Goal: Navigation & Orientation: Understand site structure

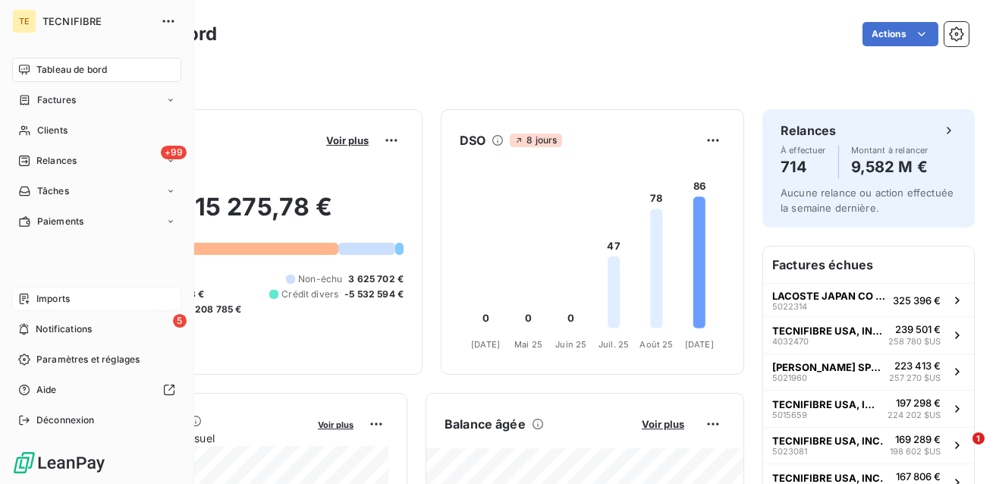
click at [43, 295] on span "Imports" at bounding box center [52, 299] width 33 height 14
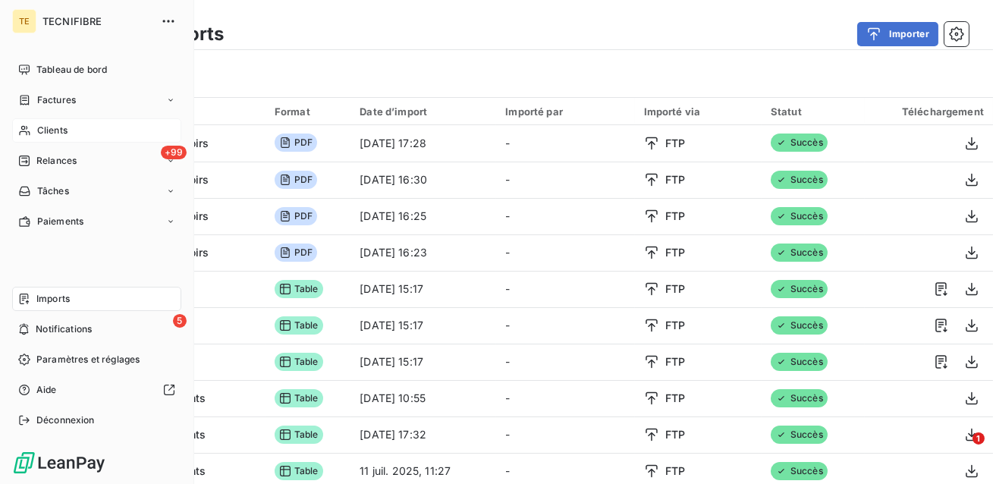
click at [24, 132] on icon at bounding box center [24, 130] width 13 height 12
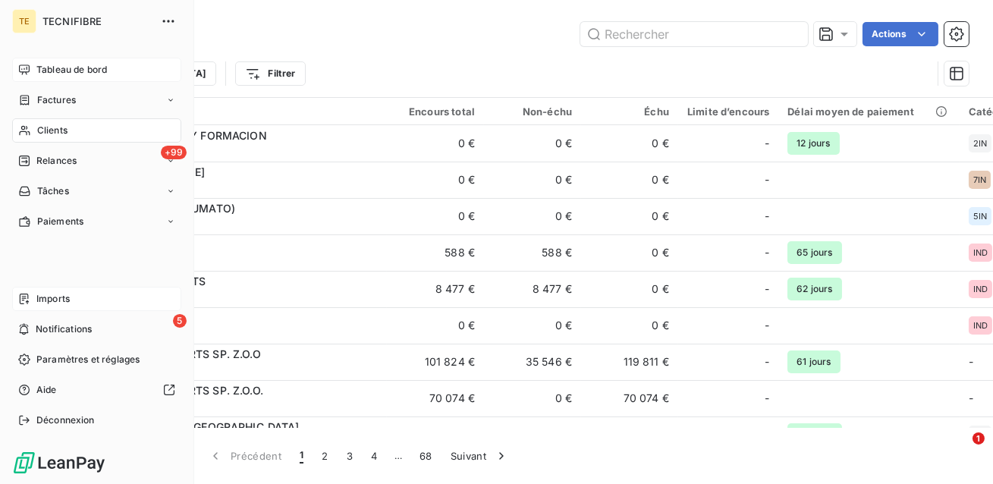
click at [33, 64] on div "Tableau de bord" at bounding box center [96, 70] width 169 height 24
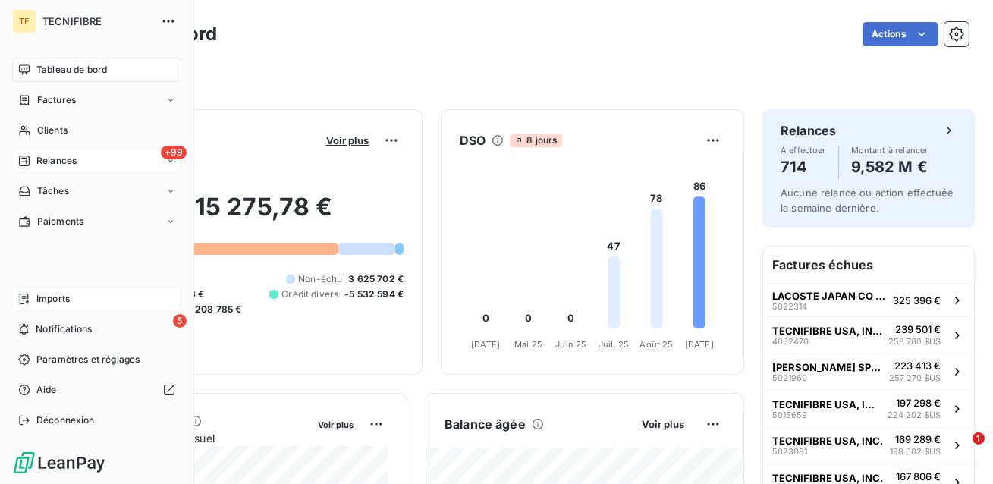
click at [27, 162] on icon at bounding box center [24, 161] width 12 height 12
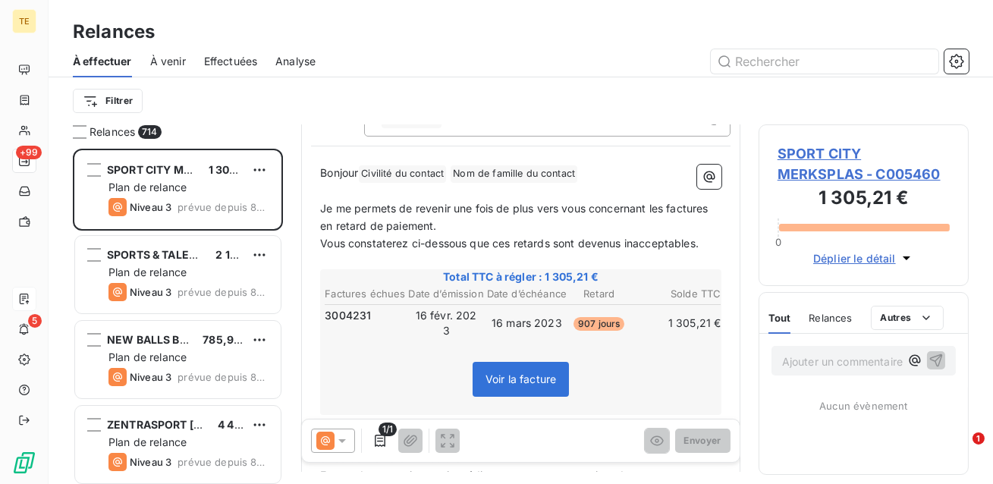
scroll to position [131, 0]
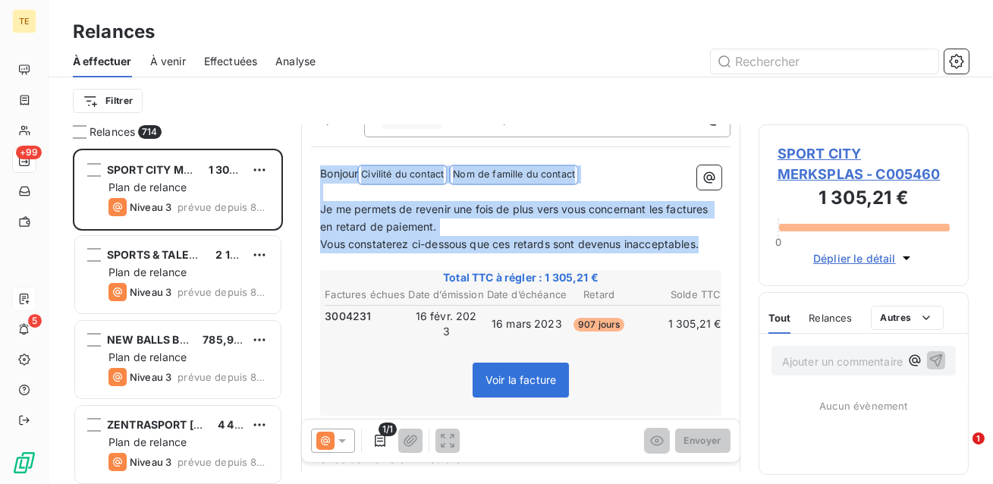
drag, startPoint x: 707, startPoint y: 240, endPoint x: 318, endPoint y: 168, distance: 395.6
click at [318, 168] on div "Bonjour Civilité du contact ﻿ Nom de famille du contact ﻿ ﻿ ﻿ Je me permets de …" at bounding box center [520, 402] width 419 height 492
click at [408, 308] on td "16 févr. 2023" at bounding box center [446, 324] width 77 height 32
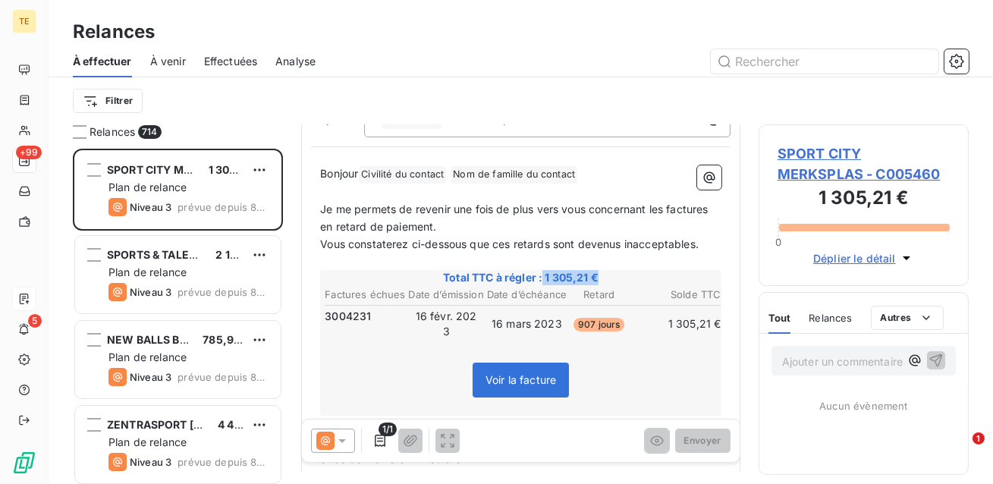
drag, startPoint x: 601, startPoint y: 278, endPoint x: 544, endPoint y: 280, distance: 56.9
click at [544, 280] on span "Total TTC à régler : 1 305,21 €" at bounding box center [520, 277] width 397 height 15
drag, startPoint x: 373, startPoint y: 315, endPoint x: 325, endPoint y: 315, distance: 48.5
click at [325, 315] on td "3004231" at bounding box center [365, 316] width 82 height 17
drag, startPoint x: 664, startPoint y: 316, endPoint x: 717, endPoint y: 319, distance: 53.2
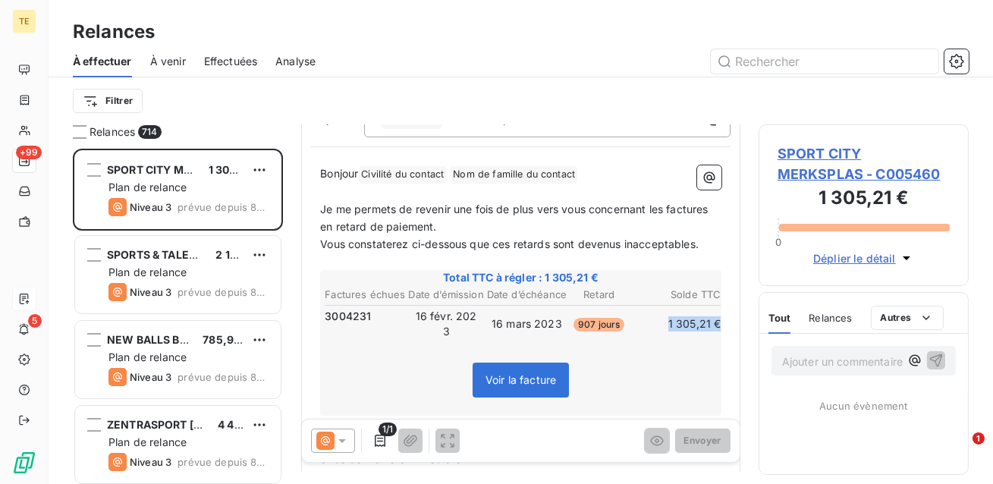
click at [717, 319] on td "1 305,21 €" at bounding box center [675, 324] width 91 height 32
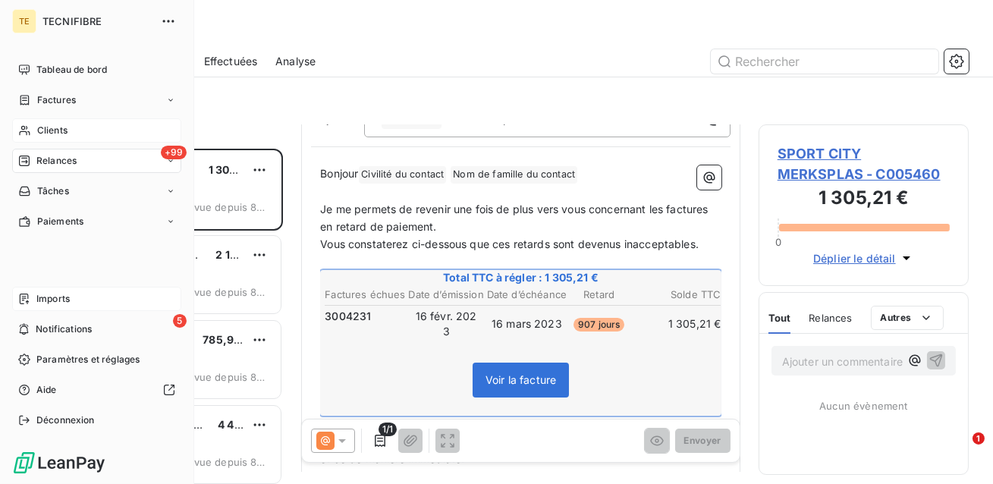
click at [27, 123] on div "Clients" at bounding box center [96, 130] width 169 height 24
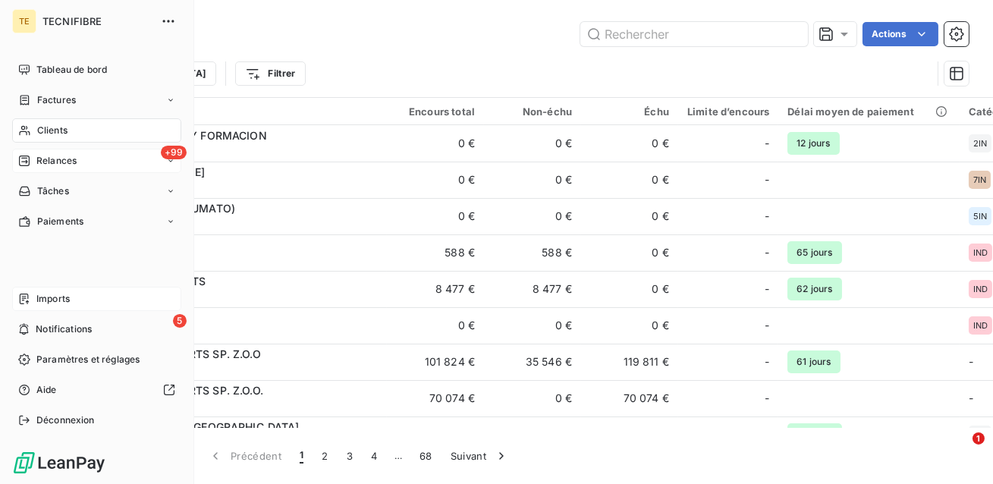
click at [35, 164] on div "Relances" at bounding box center [47, 161] width 58 height 14
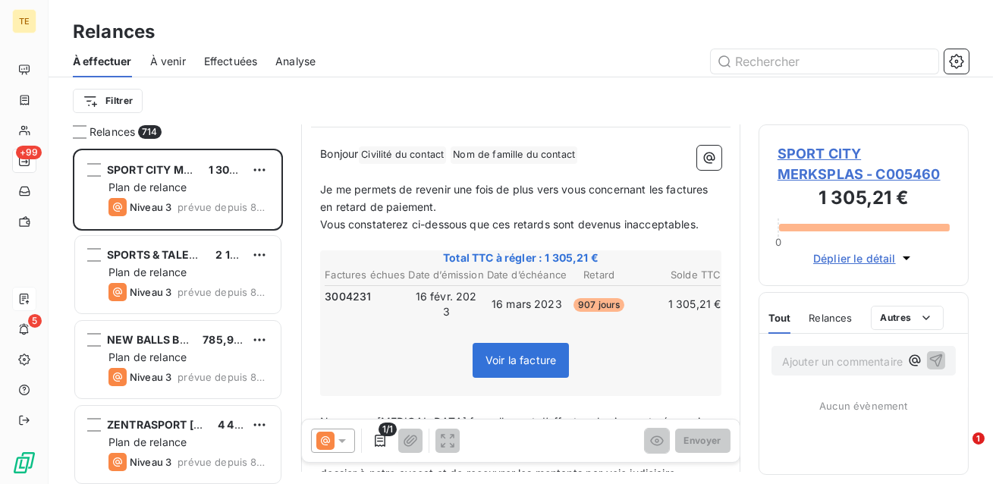
scroll to position [157, 0]
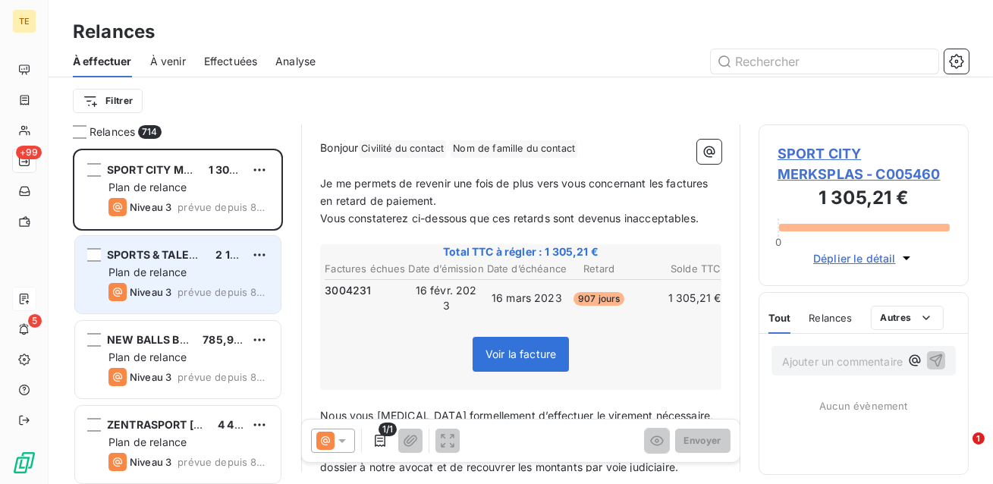
click at [203, 266] on div "Plan de relance" at bounding box center [188, 272] width 160 height 15
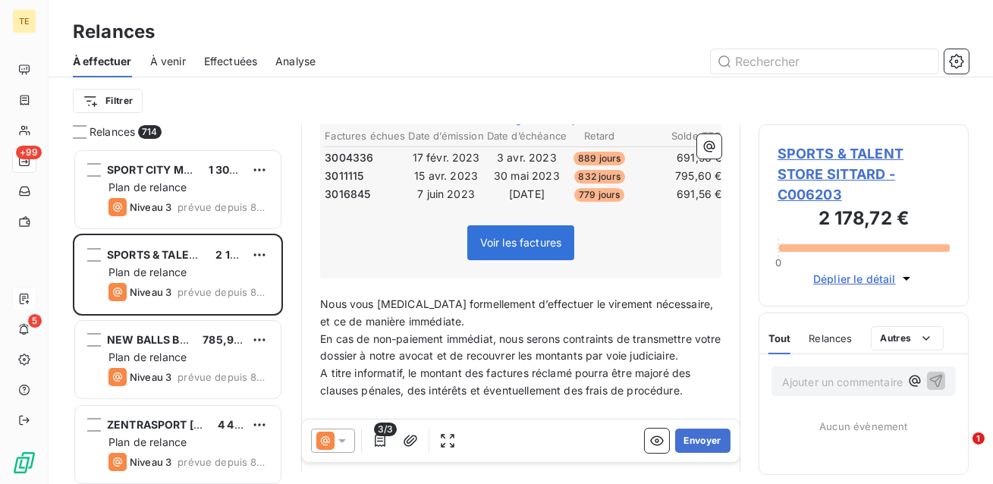
scroll to position [328, 0]
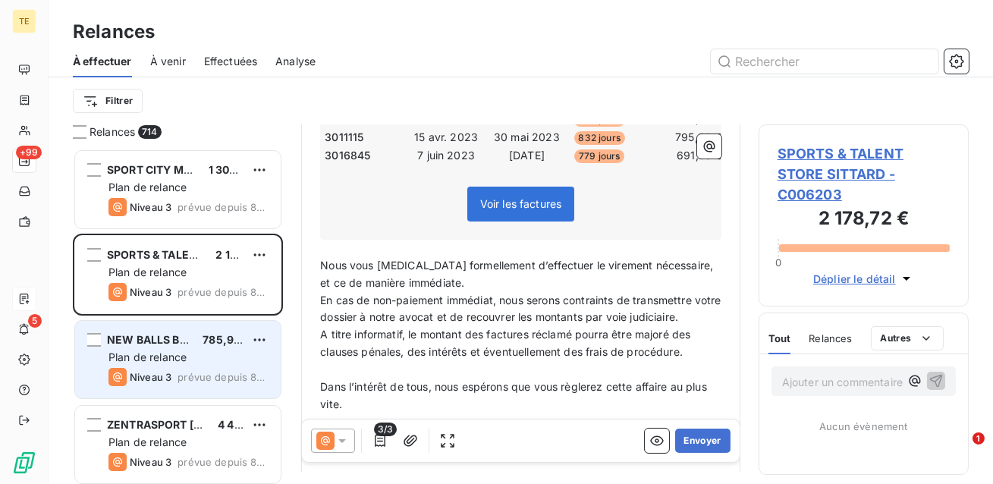
click at [191, 372] on span "prévue depuis 832 jours" at bounding box center [222, 377] width 91 height 12
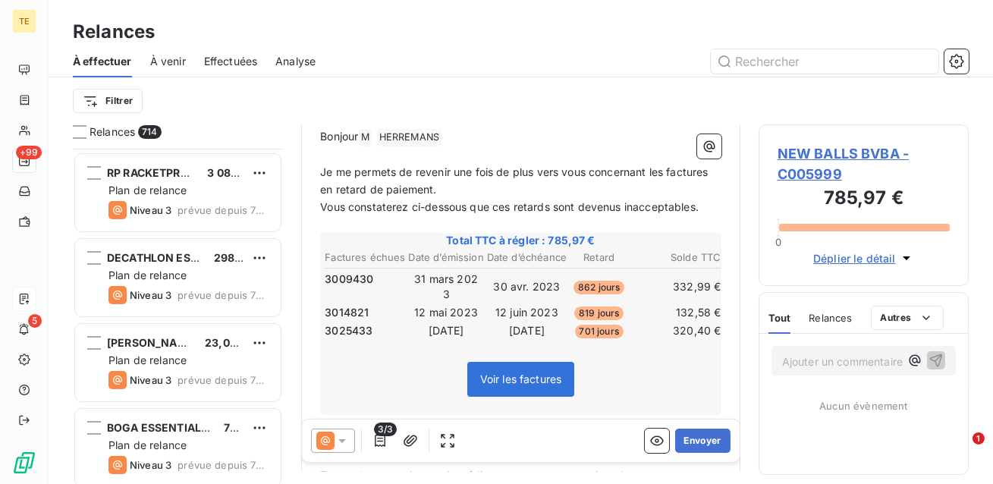
scroll to position [443, 0]
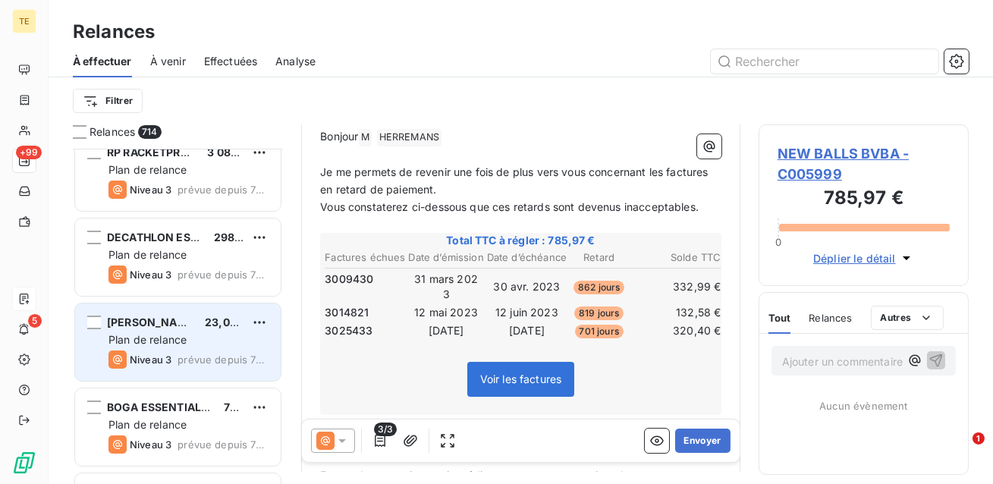
click at [166, 335] on span "Plan de relance" at bounding box center [147, 339] width 78 height 13
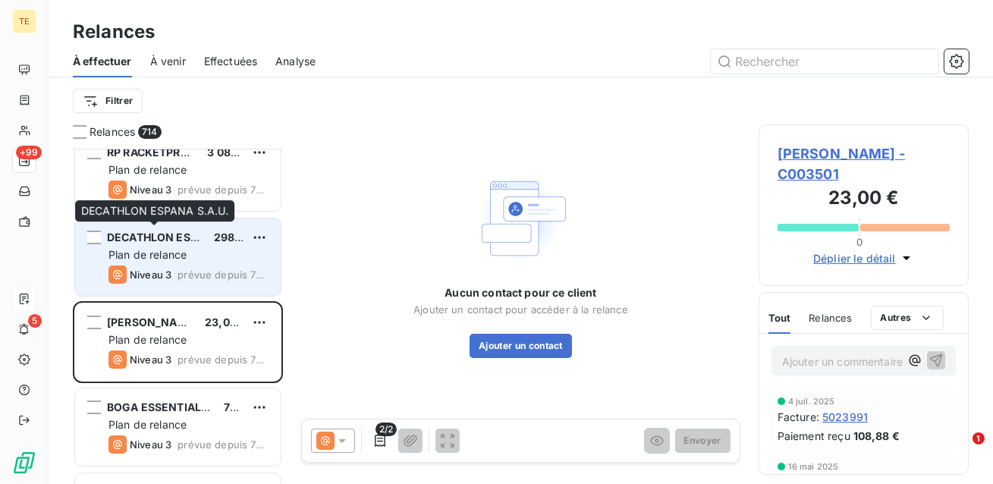
click at [159, 241] on span "DECATHLON ESPANA S.A.U." at bounding box center [181, 237] width 149 height 13
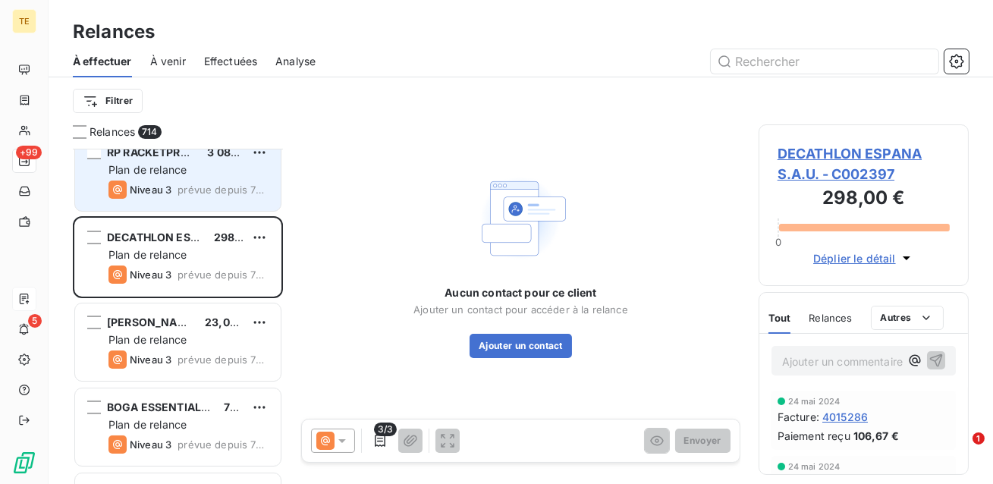
click at [161, 190] on span "Niveau 3" at bounding box center [151, 190] width 42 height 12
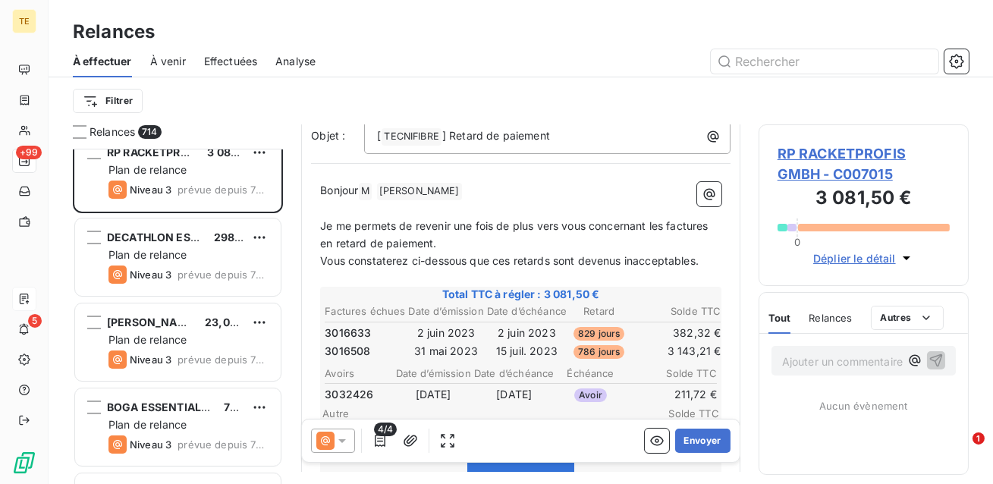
scroll to position [112, 0]
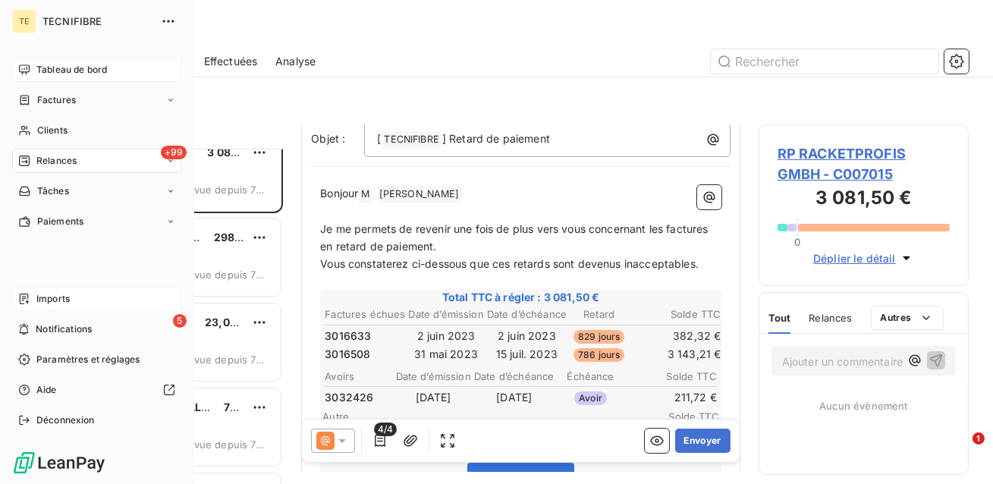
click at [34, 69] on div "Tableau de bord" at bounding box center [96, 70] width 169 height 24
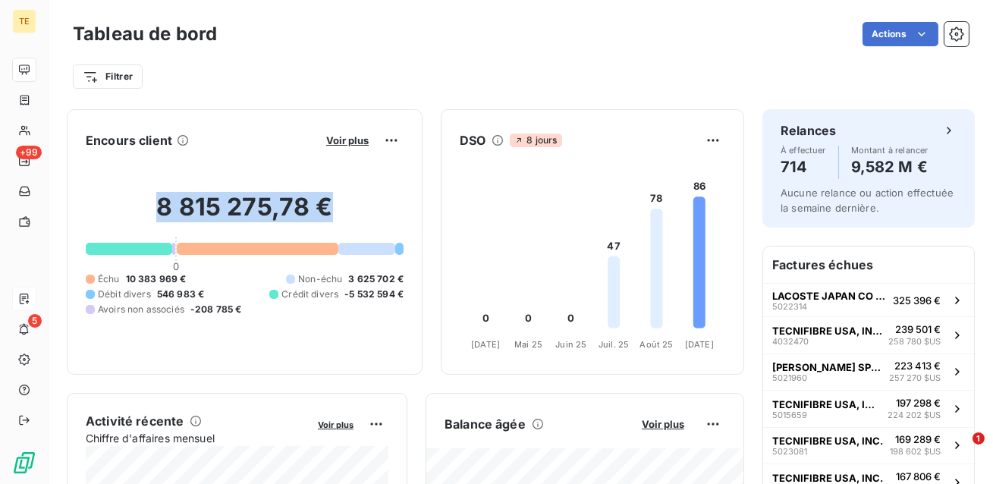
drag, startPoint x: 345, startPoint y: 203, endPoint x: 149, endPoint y: 205, distance: 196.5
click at [149, 205] on h2 "8 815 275,78 €" at bounding box center [245, 215] width 318 height 46
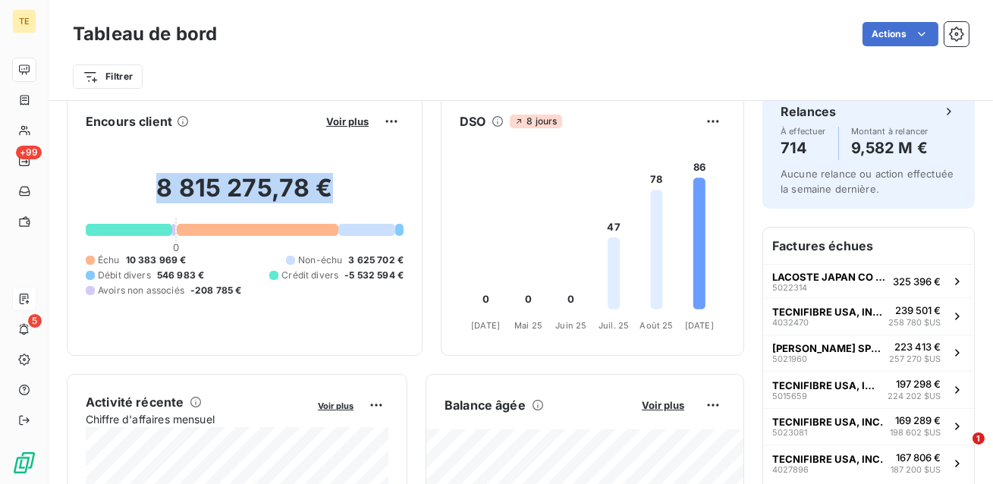
scroll to position [17, 0]
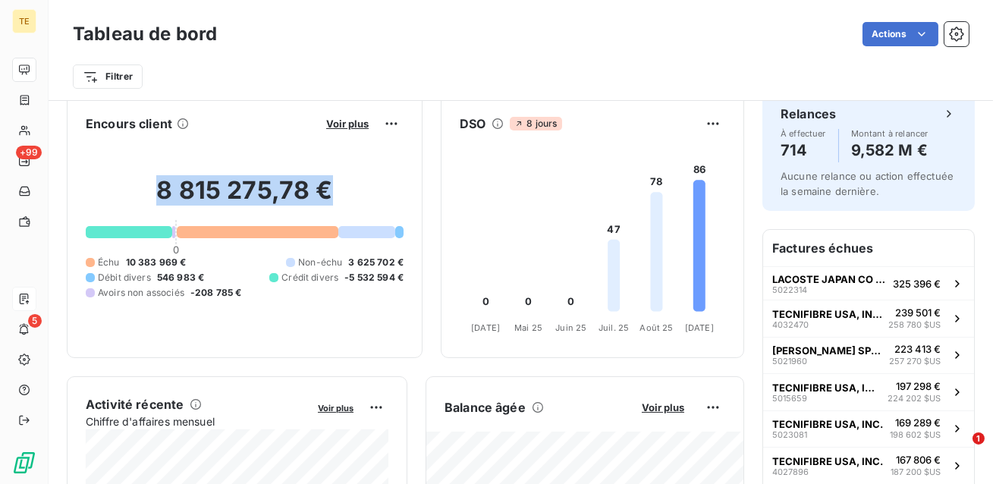
click at [196, 77] on div "Filtrer" at bounding box center [521, 76] width 896 height 29
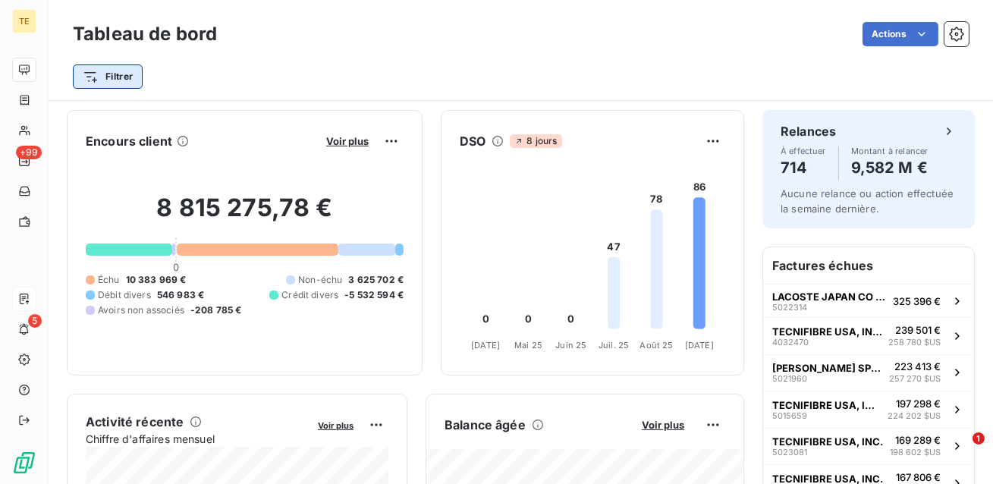
click at [127, 77] on html "TE +99 5 Tableau de bord Actions Filtrer Encours client Voir plus 8 815 275,78 …" at bounding box center [496, 242] width 993 height 484
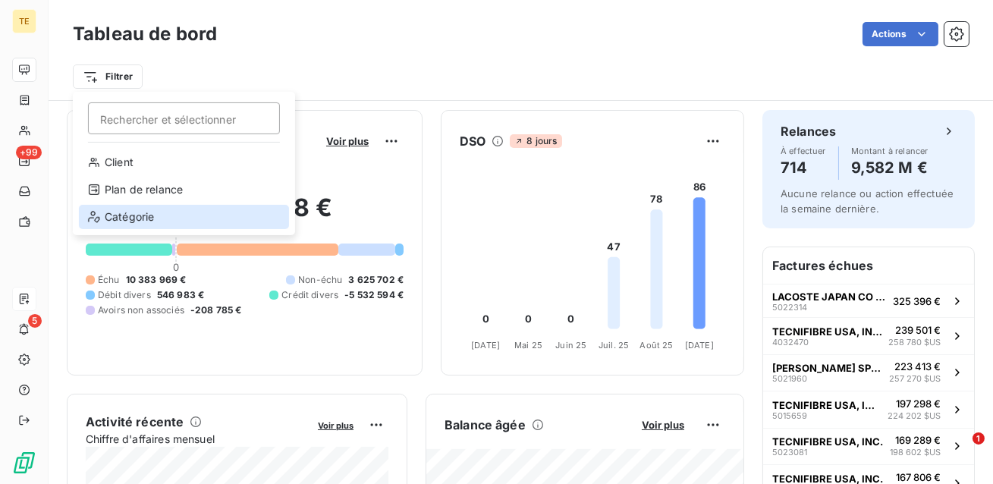
click at [143, 218] on div "Catégorie" at bounding box center [184, 217] width 210 height 24
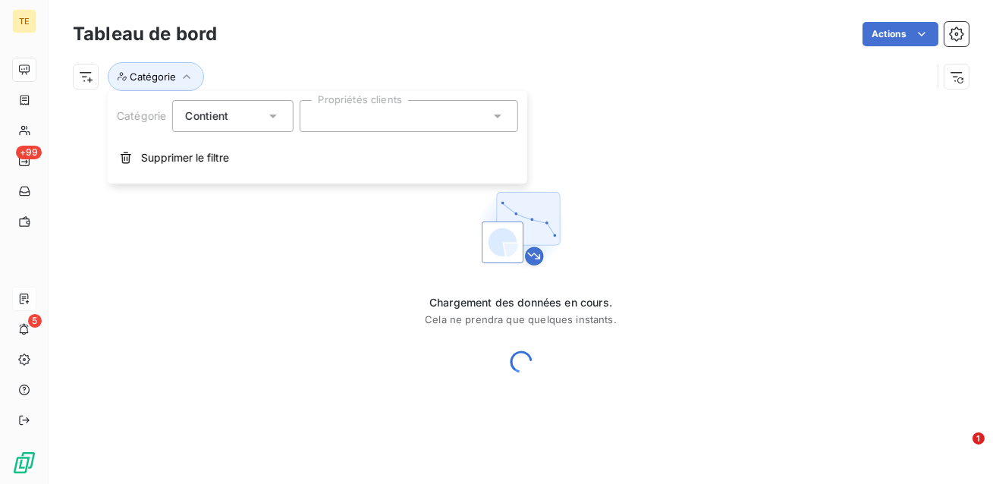
click at [369, 120] on div at bounding box center [409, 116] width 218 height 32
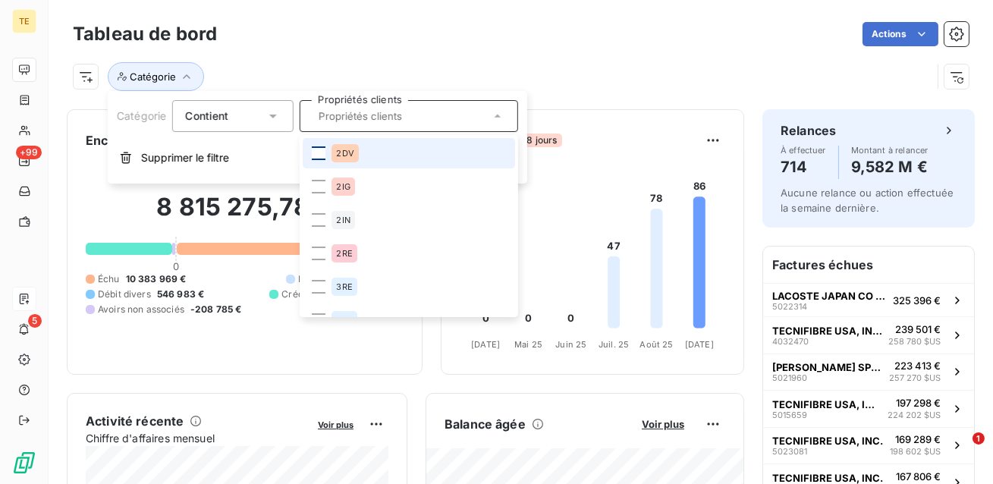
click at [322, 151] on div at bounding box center [319, 153] width 14 height 14
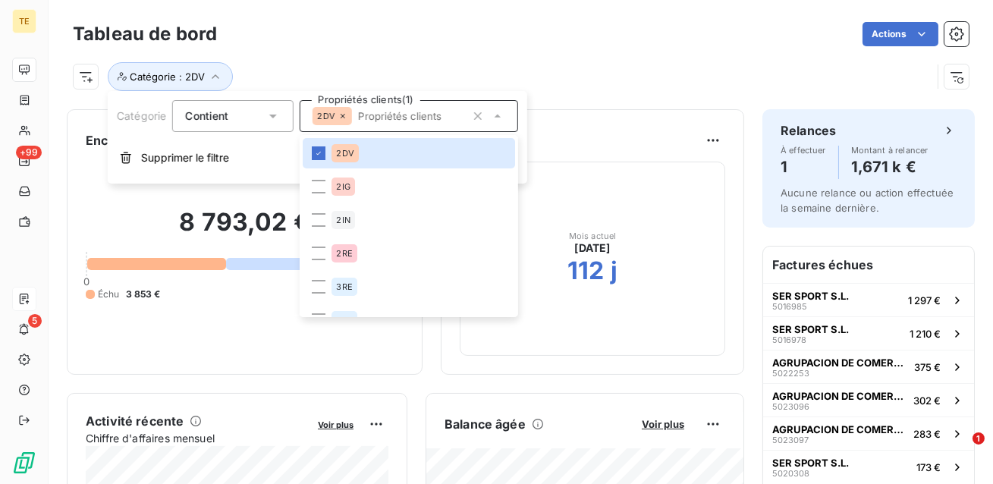
click at [351, 52] on div "Catégorie : 2DV" at bounding box center [521, 70] width 896 height 41
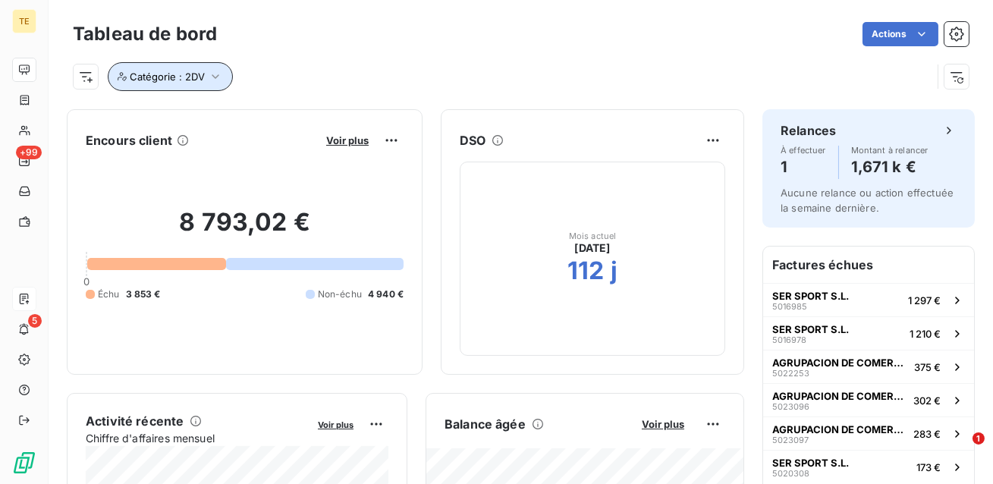
click at [174, 77] on span "Catégorie : 2DV" at bounding box center [167, 77] width 75 height 12
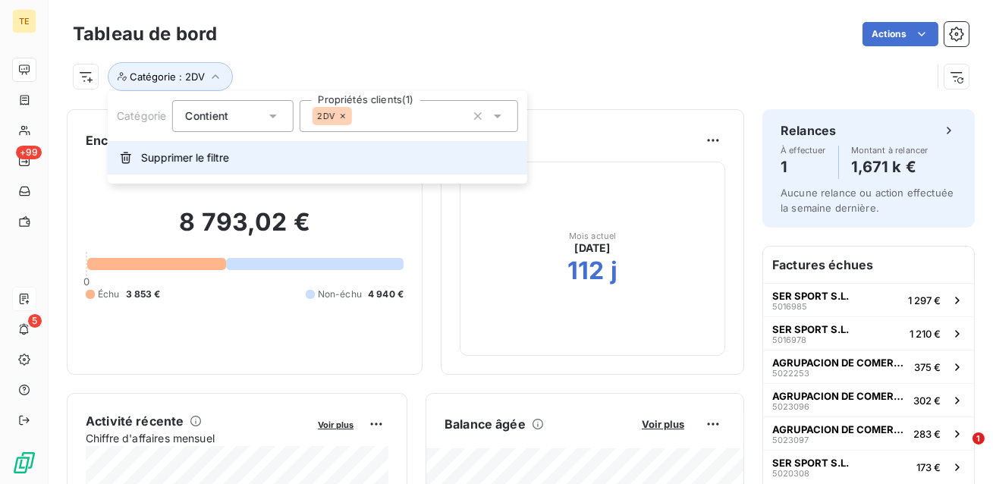
click at [162, 159] on span "Supprimer le filtre" at bounding box center [185, 157] width 88 height 15
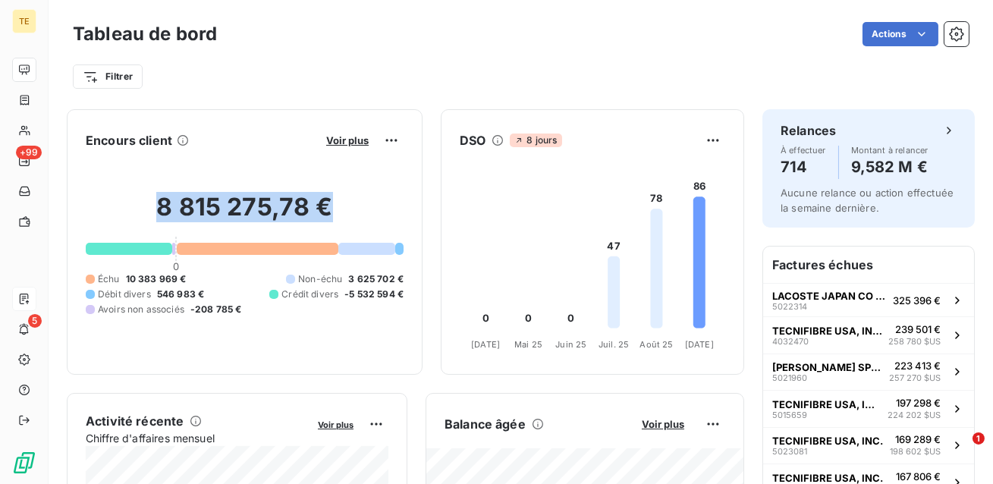
drag, startPoint x: 330, startPoint y: 214, endPoint x: 150, endPoint y: 210, distance: 179.8
click at [150, 210] on h2 "8 815 275,78 €" at bounding box center [245, 215] width 318 height 46
click at [196, 279] on div "Échu 10 383 969 € Non-échu 3 625 702 € Débit divers 546 983 € Crédit divers -5 …" at bounding box center [245, 294] width 318 height 44
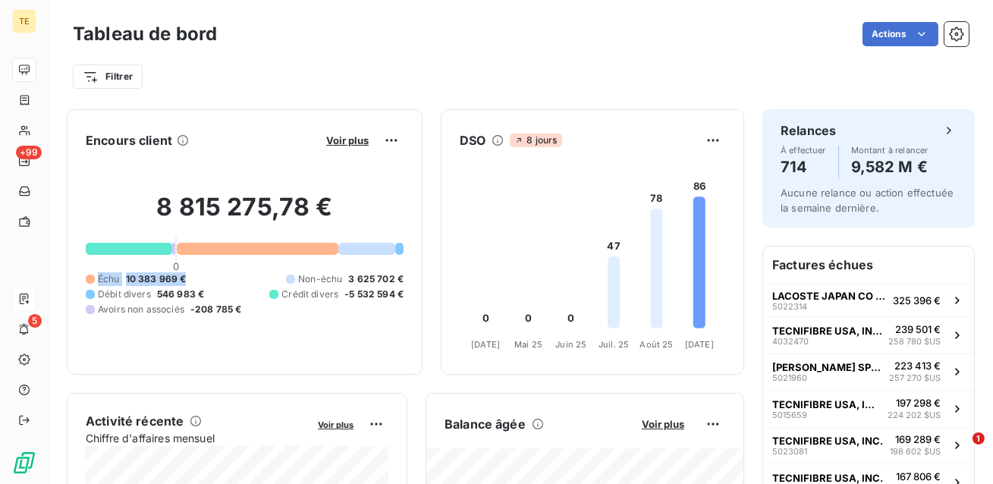
drag, startPoint x: 187, startPoint y: 279, endPoint x: 99, endPoint y: 278, distance: 88.0
click at [98, 278] on div "Échu 10 383 969 € Non-échu 3 625 702 € Débit divers 546 983 € Crédit divers -5 …" at bounding box center [245, 294] width 318 height 44
drag, startPoint x: 402, startPoint y: 272, endPoint x: 304, endPoint y: 275, distance: 97.9
click at [304, 275] on div "Non-échu 3 625 702 €" at bounding box center [345, 279] width 118 height 14
click at [315, 307] on div "Échu 10 383 969 € Non-échu 3 625 702 € Débit divers 546 983 € Crédit divers -5 …" at bounding box center [245, 294] width 318 height 44
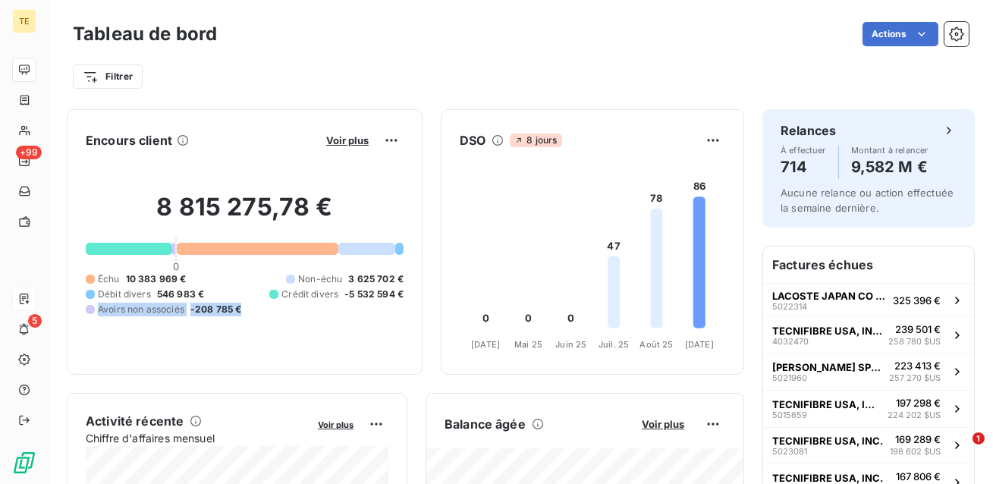
drag, startPoint x: 243, startPoint y: 307, endPoint x: 99, endPoint y: 312, distance: 144.2
click at [99, 312] on div "Échu 10 383 969 € Non-échu 3 625 702 € Débit divers 546 983 € Crédit divers -5 …" at bounding box center [245, 294] width 318 height 44
click at [215, 294] on div "Échu 10 383 969 € Non-échu 3 625 702 € Débit divers 546 983 € Crédit divers -5 …" at bounding box center [245, 294] width 318 height 44
drag, startPoint x: 200, startPoint y: 291, endPoint x: 96, endPoint y: 293, distance: 104.7
click at [96, 293] on div "Débit divers 546 983 €" at bounding box center [145, 294] width 118 height 14
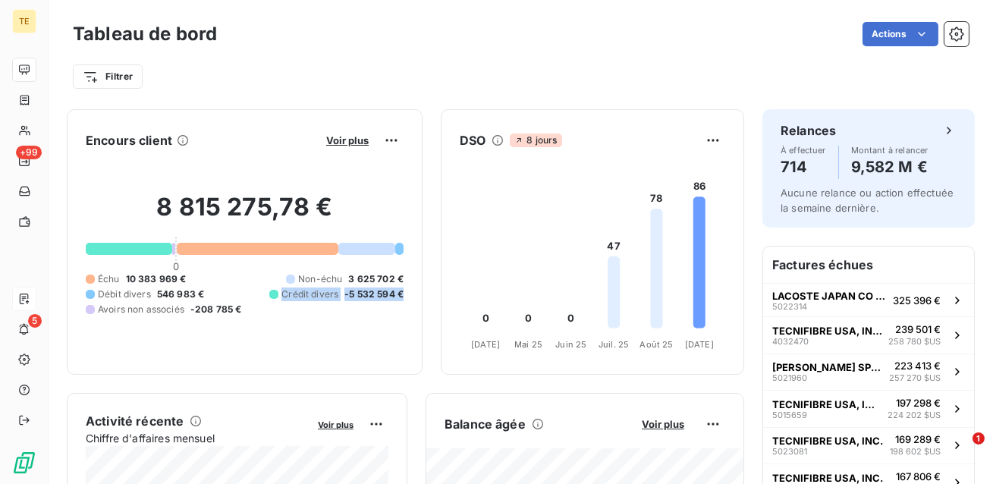
drag, startPoint x: 403, startPoint y: 290, endPoint x: 284, endPoint y: 295, distance: 119.2
click at [284, 295] on div "Crédit divers -5 532 594 €" at bounding box center [336, 294] width 134 height 14
click at [223, 292] on div "Échu 10 383 969 € Non-échu 3 625 702 € Débit divers 546 983 € Crédit divers -5 …" at bounding box center [245, 294] width 318 height 44
click at [212, 291] on div "Échu 10 383 969 € Non-échu 3 625 702 € Débit divers 546 983 € Crédit divers -5 …" at bounding box center [245, 294] width 318 height 44
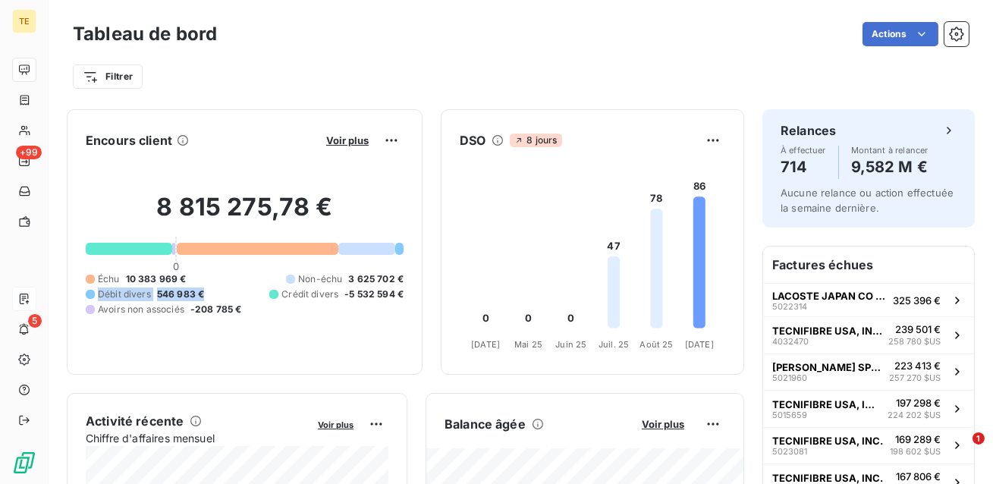
drag, startPoint x: 209, startPoint y: 291, endPoint x: 97, endPoint y: 297, distance: 111.6
click at [97, 297] on div "Échu 10 383 969 € Non-échu 3 625 702 € Débit divers 546 983 € Crédit divers -5 …" at bounding box center [245, 294] width 318 height 44
click at [165, 281] on span "10 383 969 €" at bounding box center [156, 279] width 61 height 14
drag, startPoint x: 211, startPoint y: 294, endPoint x: 98, endPoint y: 294, distance: 113.0
click at [98, 294] on div "Échu 10 383 969 € Non-échu 3 625 702 € Débit divers 546 983 € Crédit divers -5 …" at bounding box center [245, 294] width 318 height 44
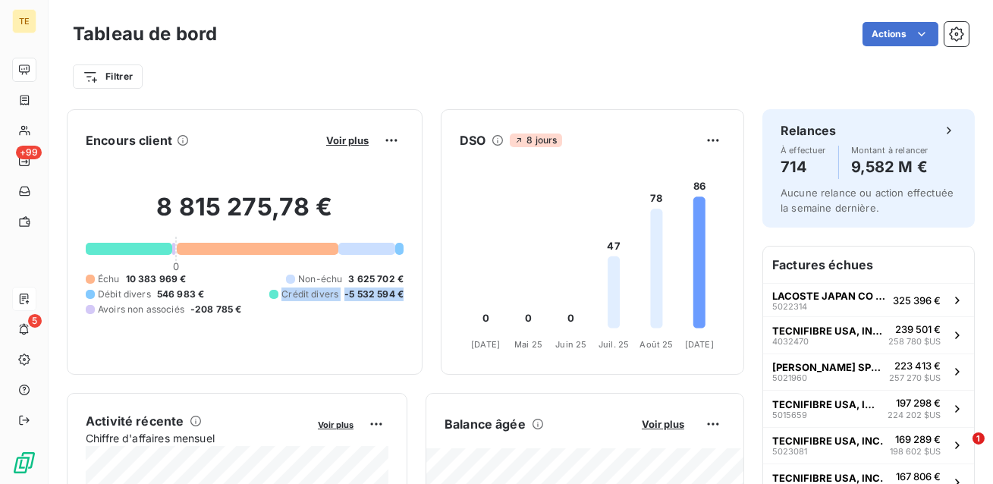
drag, startPoint x: 404, startPoint y: 296, endPoint x: 284, endPoint y: 300, distance: 119.9
click at [284, 300] on div "Encours client Voir plus 8 815 275,78 € 0 Échu 10 383 969 € Non-échu 3 625 702 …" at bounding box center [245, 241] width 356 height 265
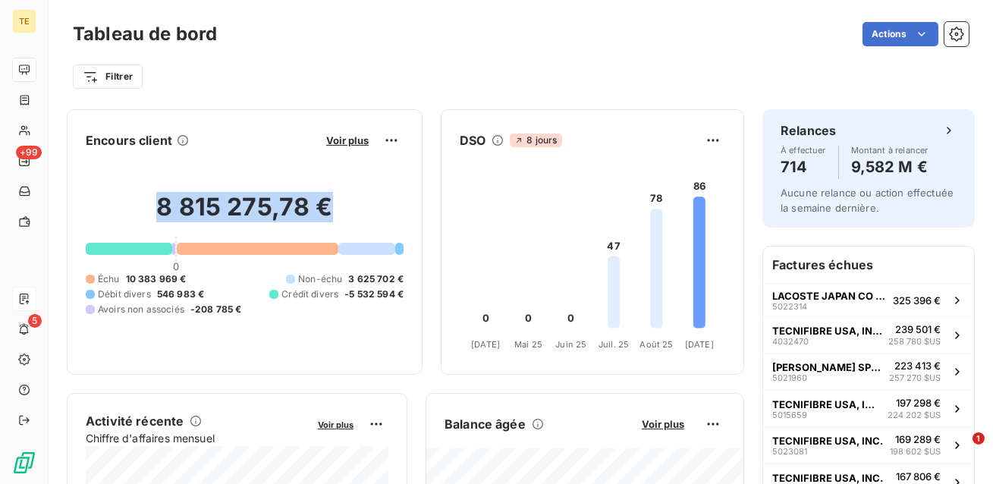
drag, startPoint x: 327, startPoint y: 212, endPoint x: 144, endPoint y: 211, distance: 182.8
click at [144, 211] on h2 "8 815 275,78 €" at bounding box center [245, 215] width 318 height 46
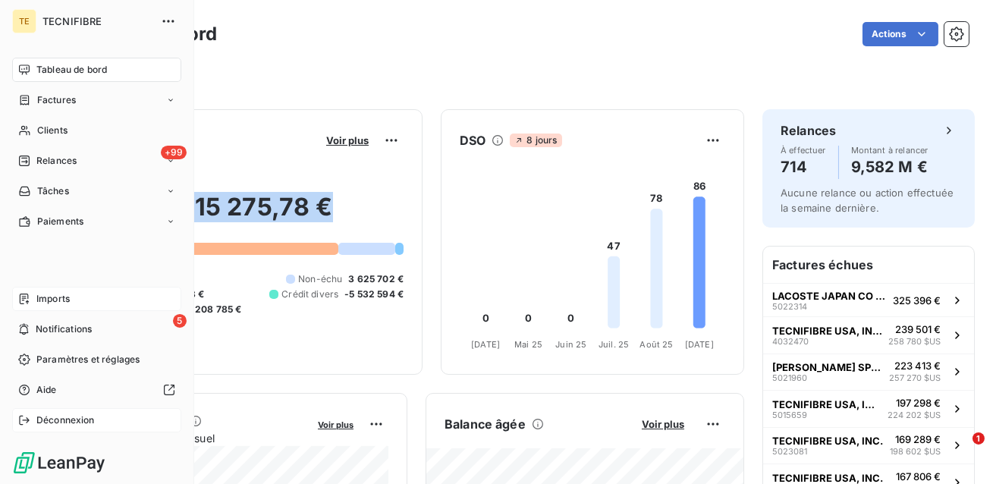
click at [74, 428] on div "Déconnexion" at bounding box center [96, 420] width 169 height 24
